Goal: Communication & Community: Answer question/provide support

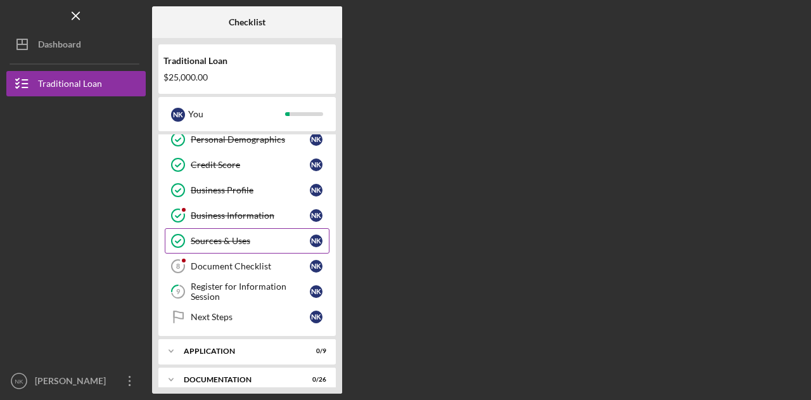
scroll to position [79, 0]
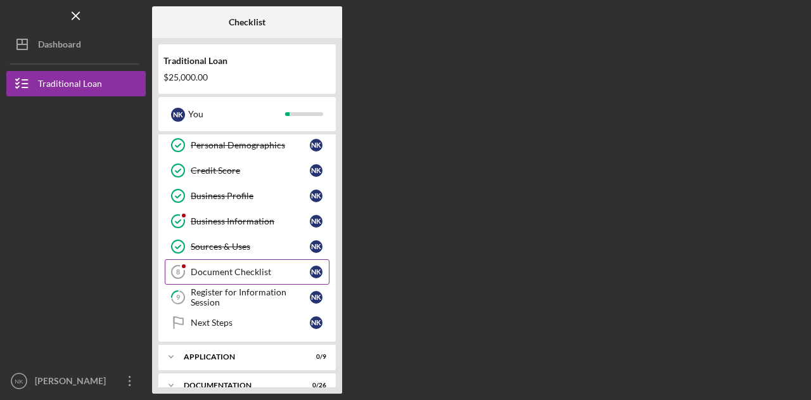
click at [255, 269] on div "Document Checklist" at bounding box center [250, 272] width 119 height 10
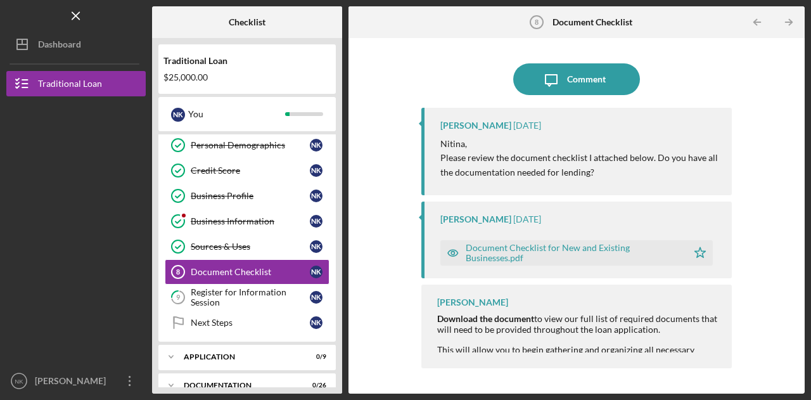
click at [554, 254] on div "Document Checklist for New and Existing Businesses.pdf" at bounding box center [573, 253] width 215 height 20
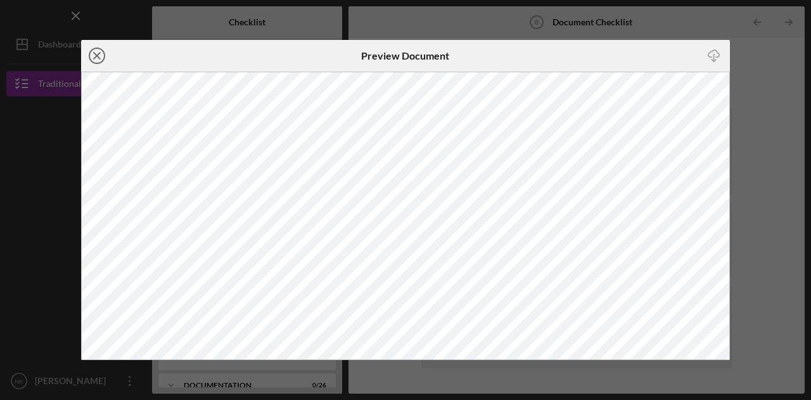
click at [98, 61] on icon "Icon/Close" at bounding box center [97, 56] width 32 height 32
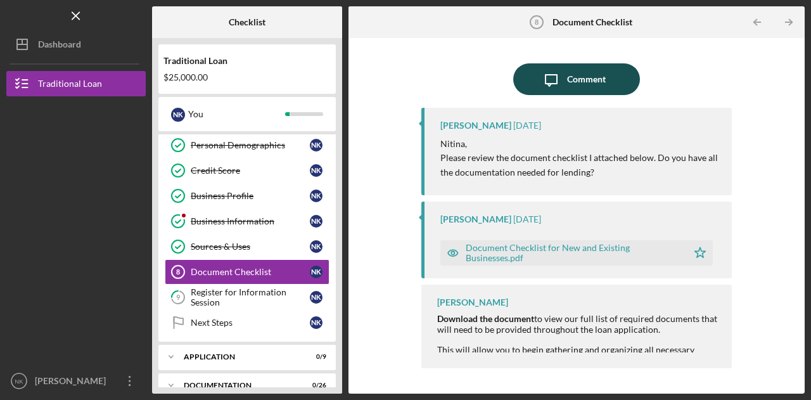
click at [557, 80] on icon "Icon/Message" at bounding box center [552, 79] width 32 height 32
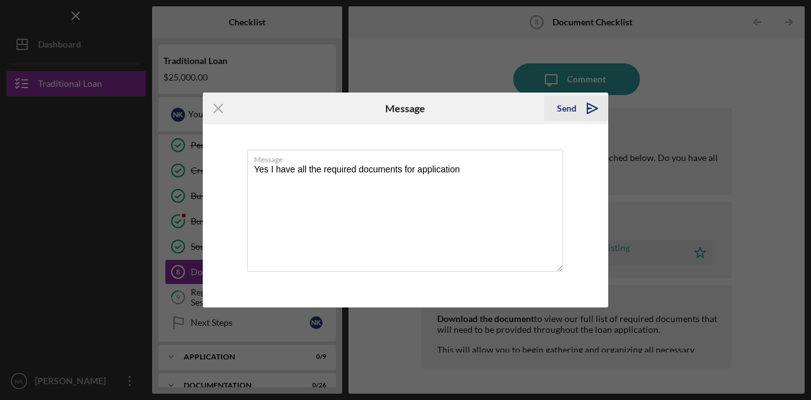
type textarea "Yes I have all the required documents for application"
click at [581, 112] on icon "Icon/icon-invite-send" at bounding box center [593, 109] width 32 height 32
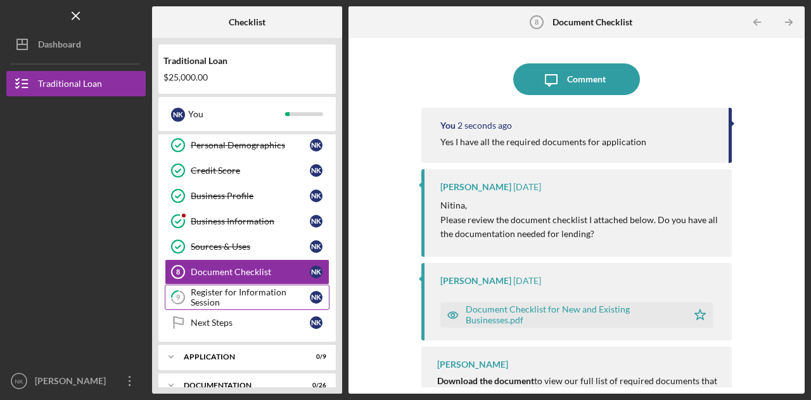
click at [223, 287] on div "Register for Information Session" at bounding box center [250, 297] width 119 height 20
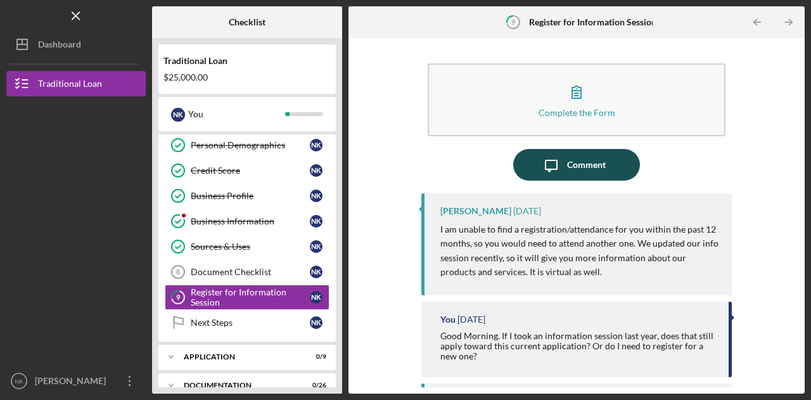
click at [587, 176] on div "Comment" at bounding box center [586, 165] width 39 height 32
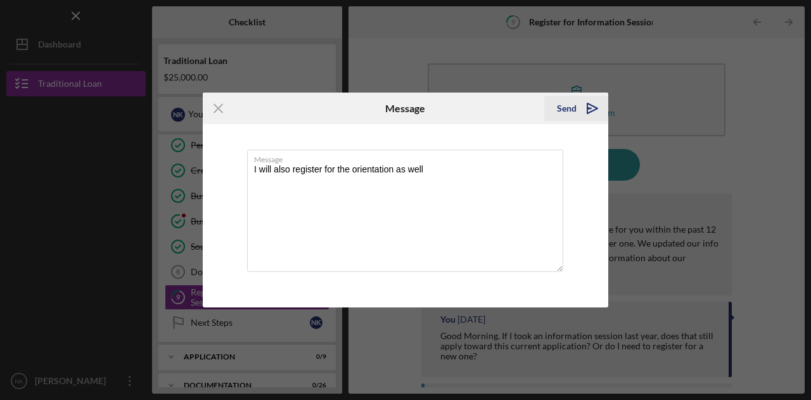
type textarea "I will also register for the orientation as well"
click at [556, 111] on button "Send Icon/icon-invite-send" at bounding box center [576, 108] width 64 height 25
